Goal: Task Accomplishment & Management: Manage account settings

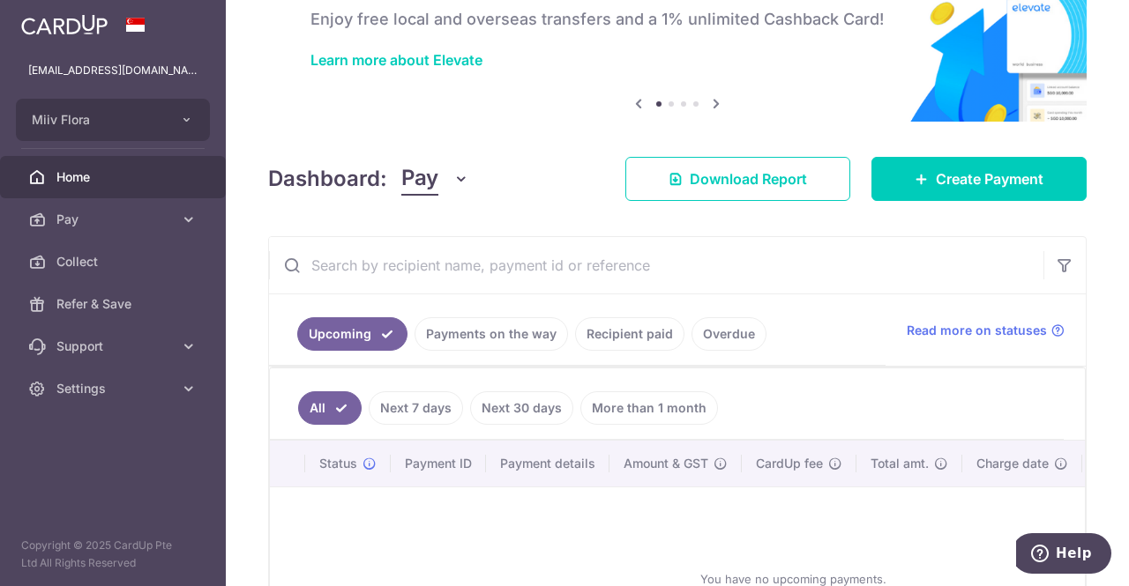
scroll to position [265, 0]
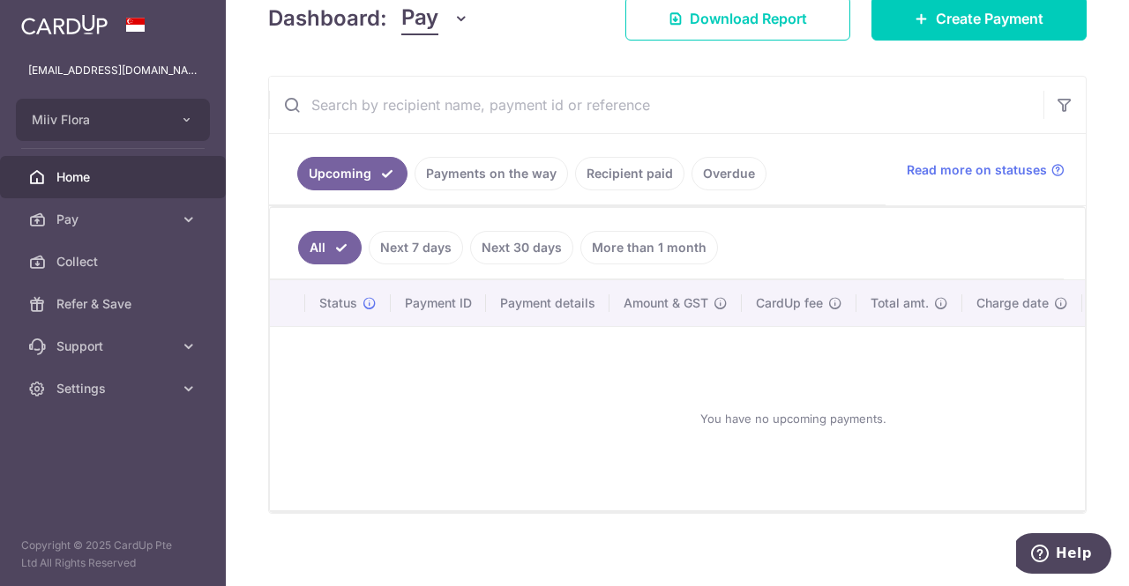
click at [394, 246] on link "Next 7 days" at bounding box center [416, 248] width 94 height 34
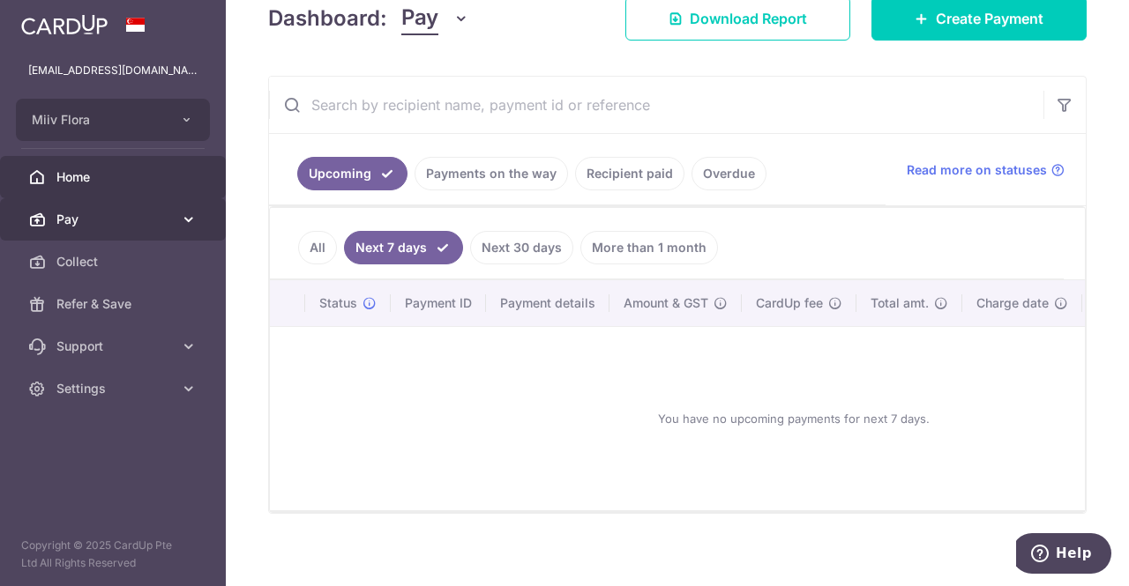
click at [147, 229] on link "Pay" at bounding box center [113, 219] width 226 height 42
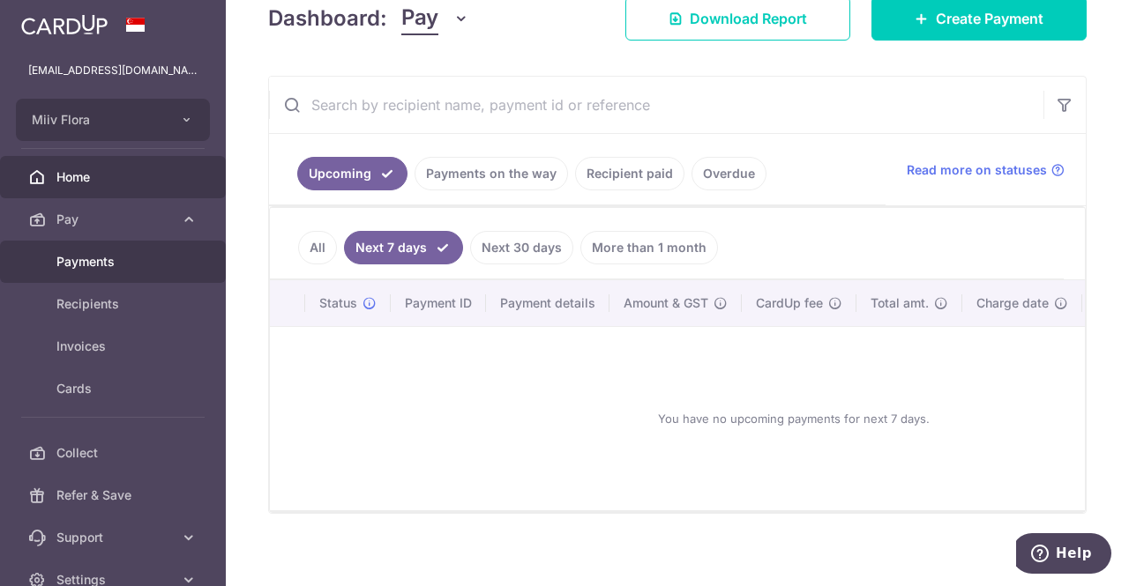
click at [104, 263] on span "Payments" at bounding box center [114, 262] width 116 height 18
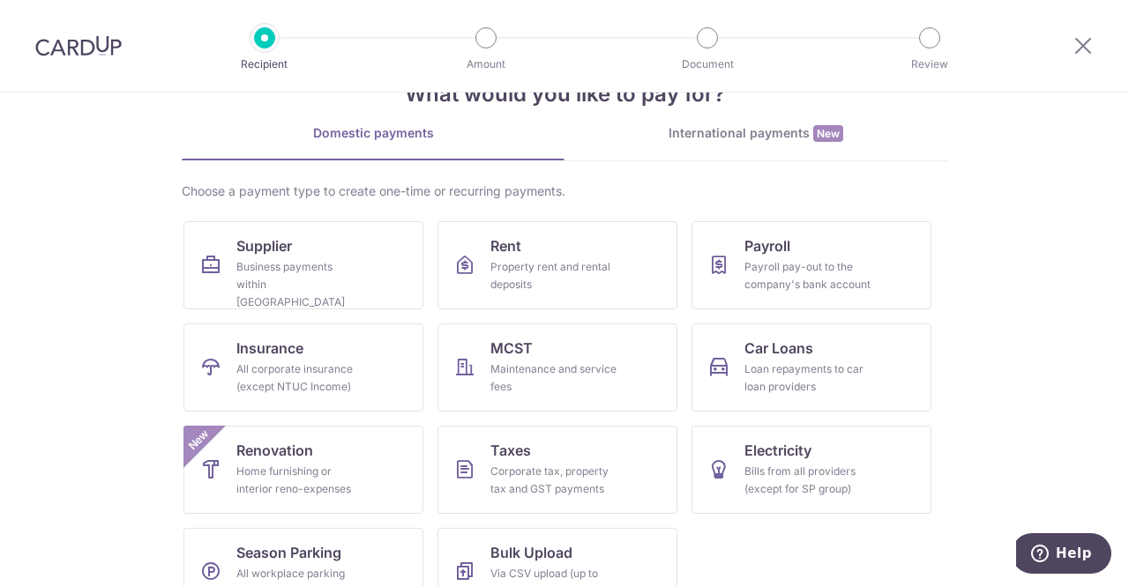
scroll to position [99, 0]
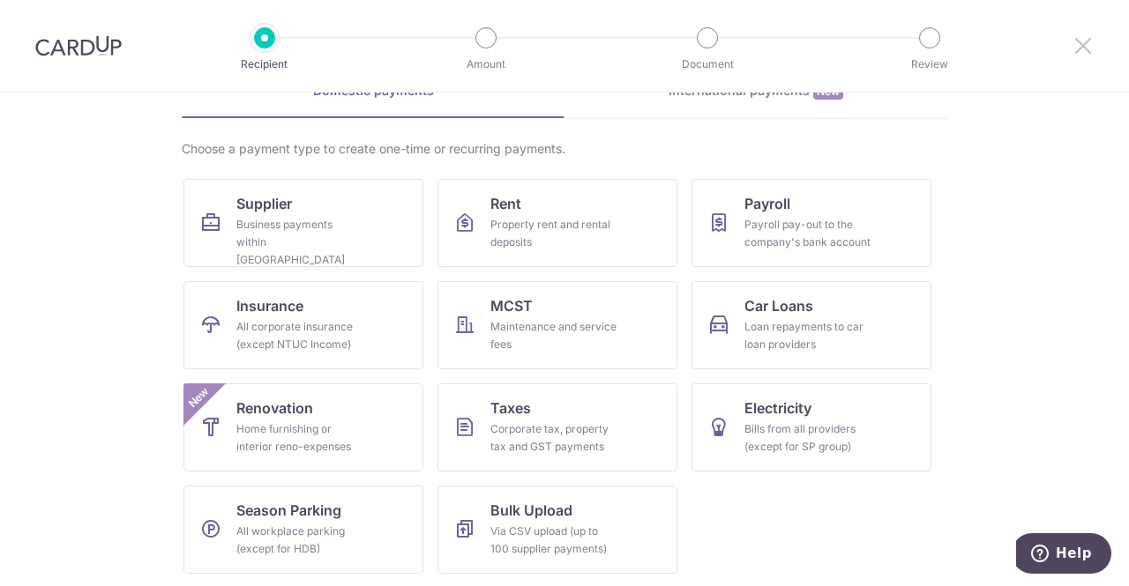
click at [1076, 40] on icon at bounding box center [1082, 45] width 21 height 22
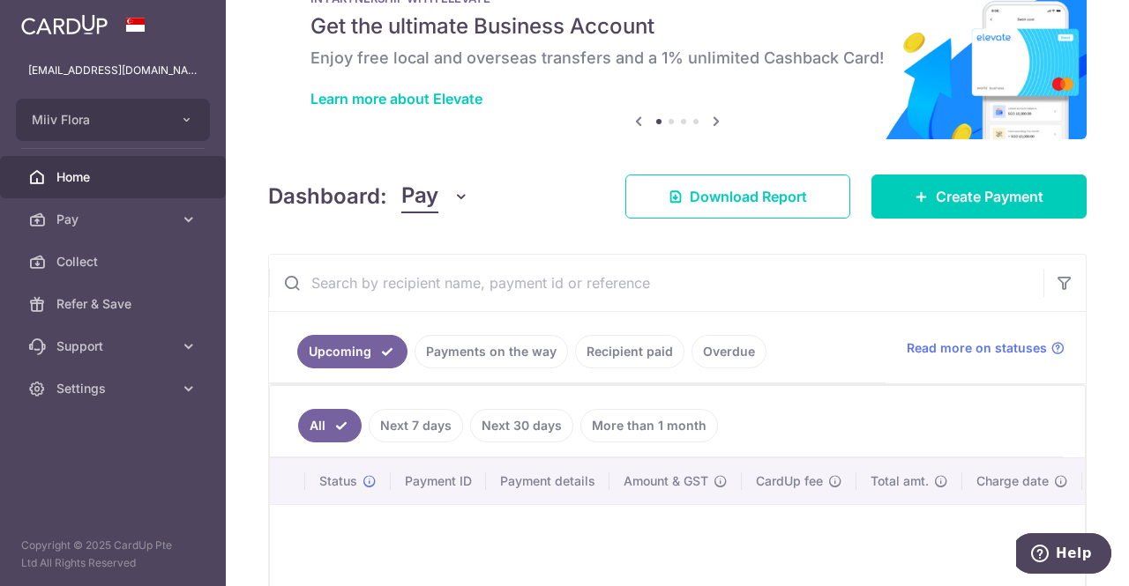
scroll to position [88, 0]
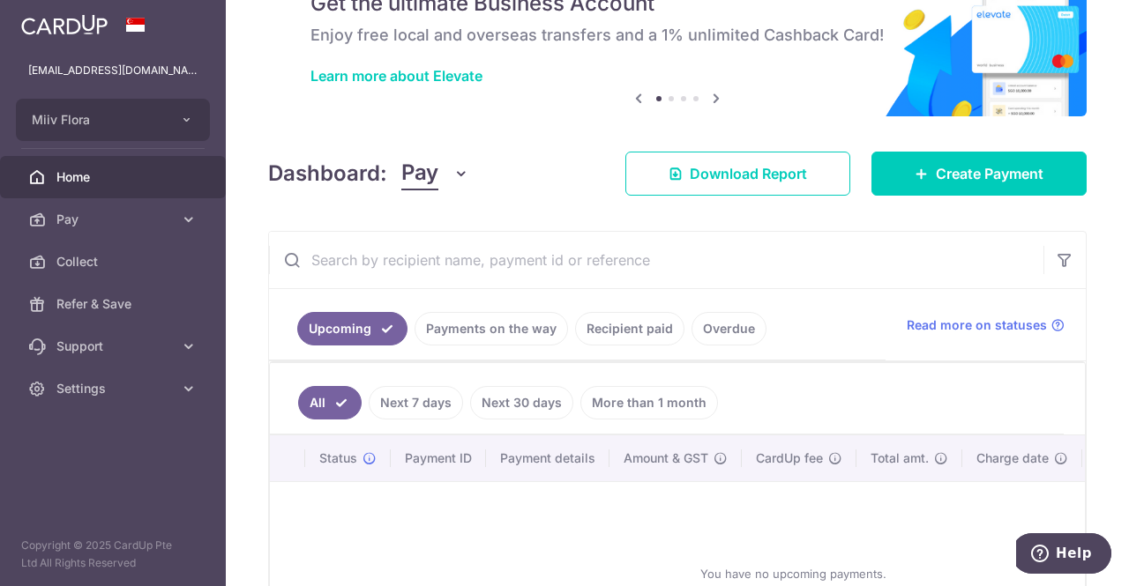
click at [513, 329] on link "Payments on the way" at bounding box center [491, 329] width 153 height 34
